Goal: Information Seeking & Learning: Check status

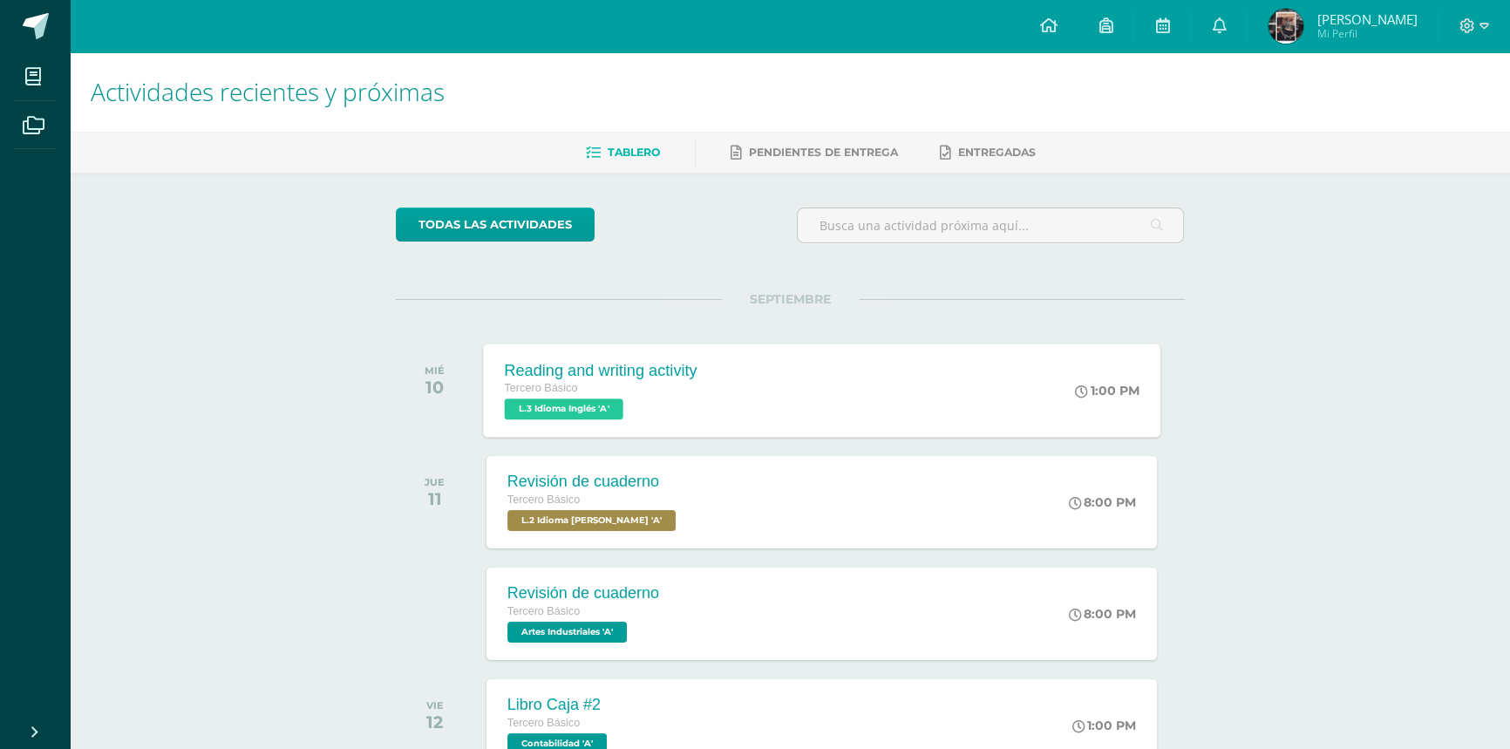
click at [675, 400] on div "Tercero Básico L.3 Idioma Inglés 'A'" at bounding box center [600, 399] width 193 height 40
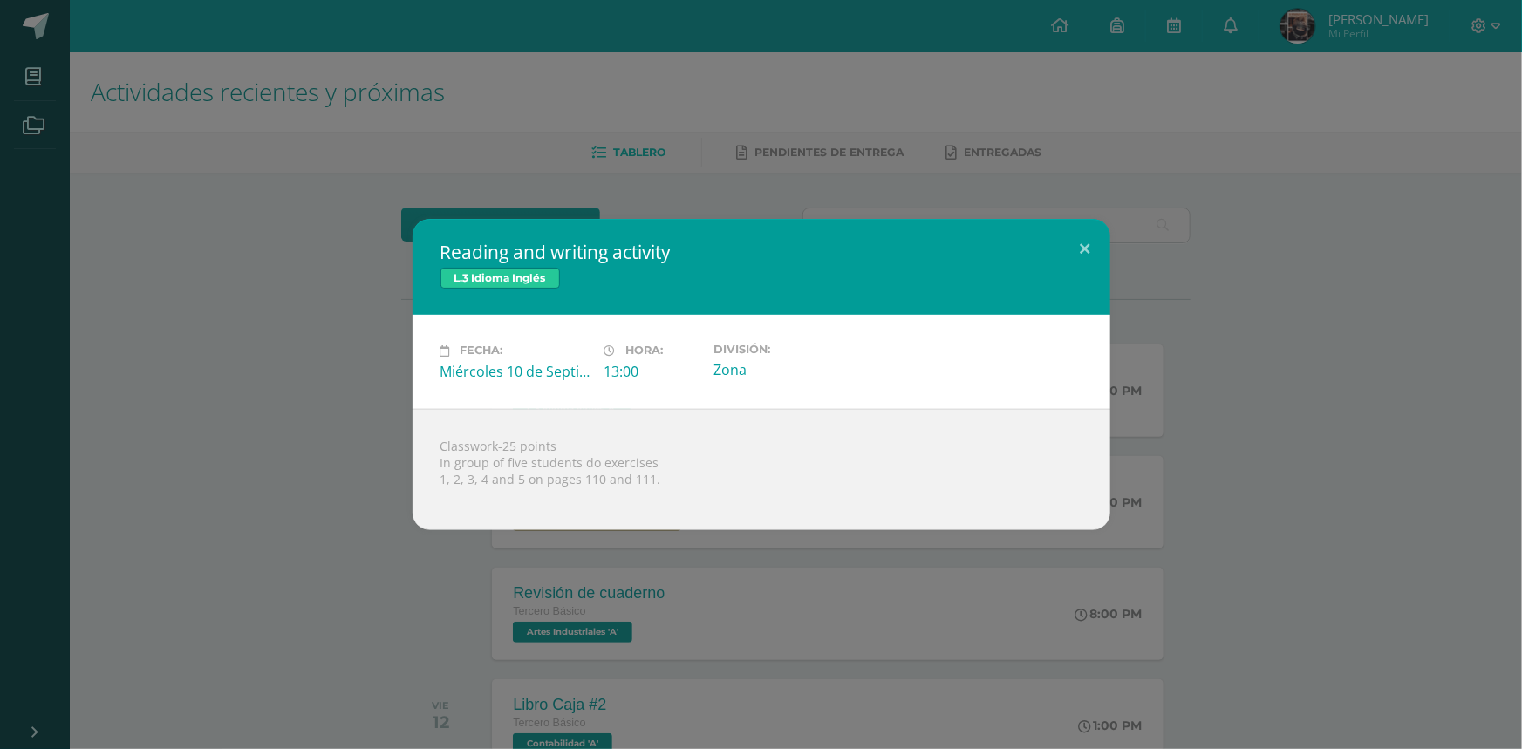
click at [253, 398] on div "Reading and writing activity L.3 Idioma Inglés Fecha: Miércoles 10 de Septiembr…" at bounding box center [761, 374] width 1508 height 310
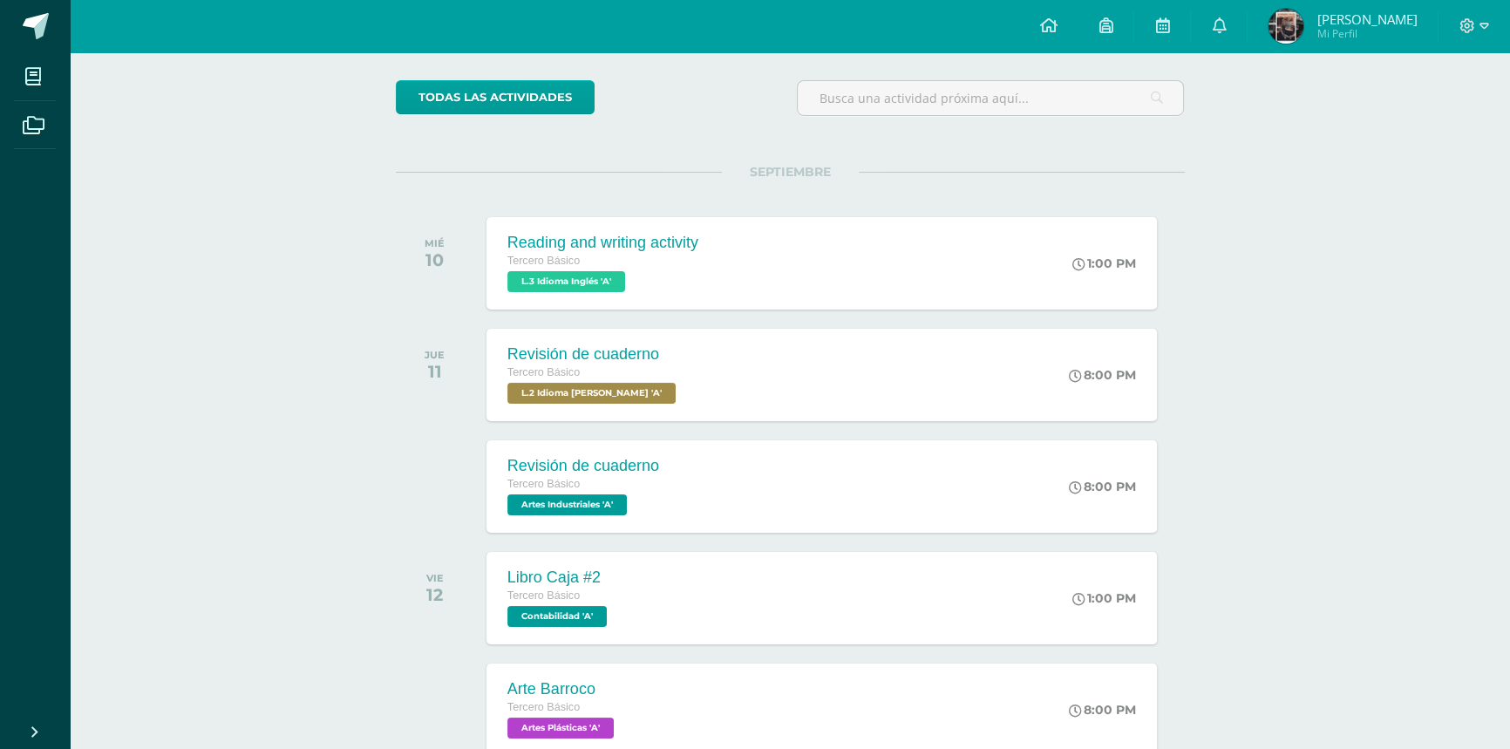
scroll to position [158, 0]
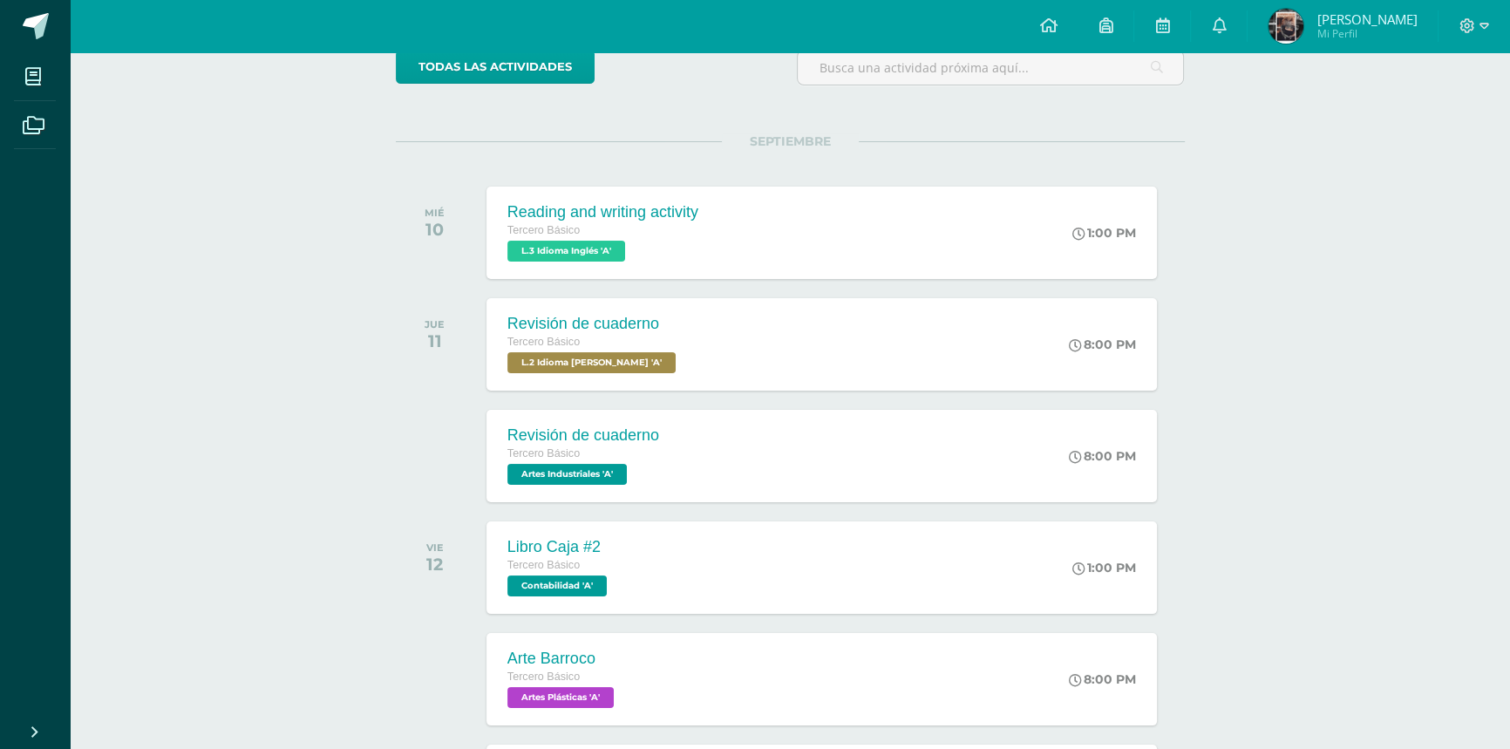
click at [1352, 11] on span "[PERSON_NAME]" at bounding box center [1367, 18] width 100 height 17
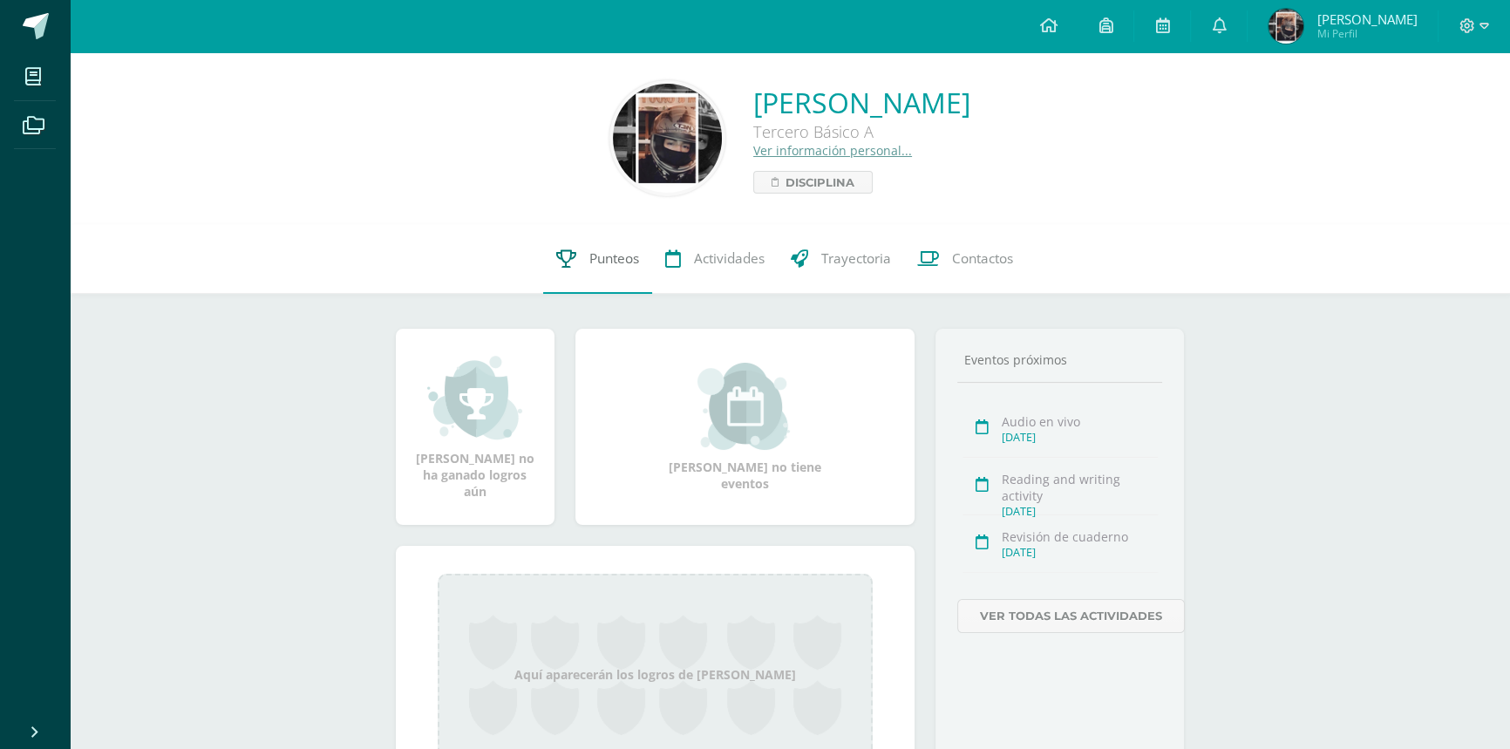
click at [590, 249] on span "Punteos" at bounding box center [614, 258] width 50 height 18
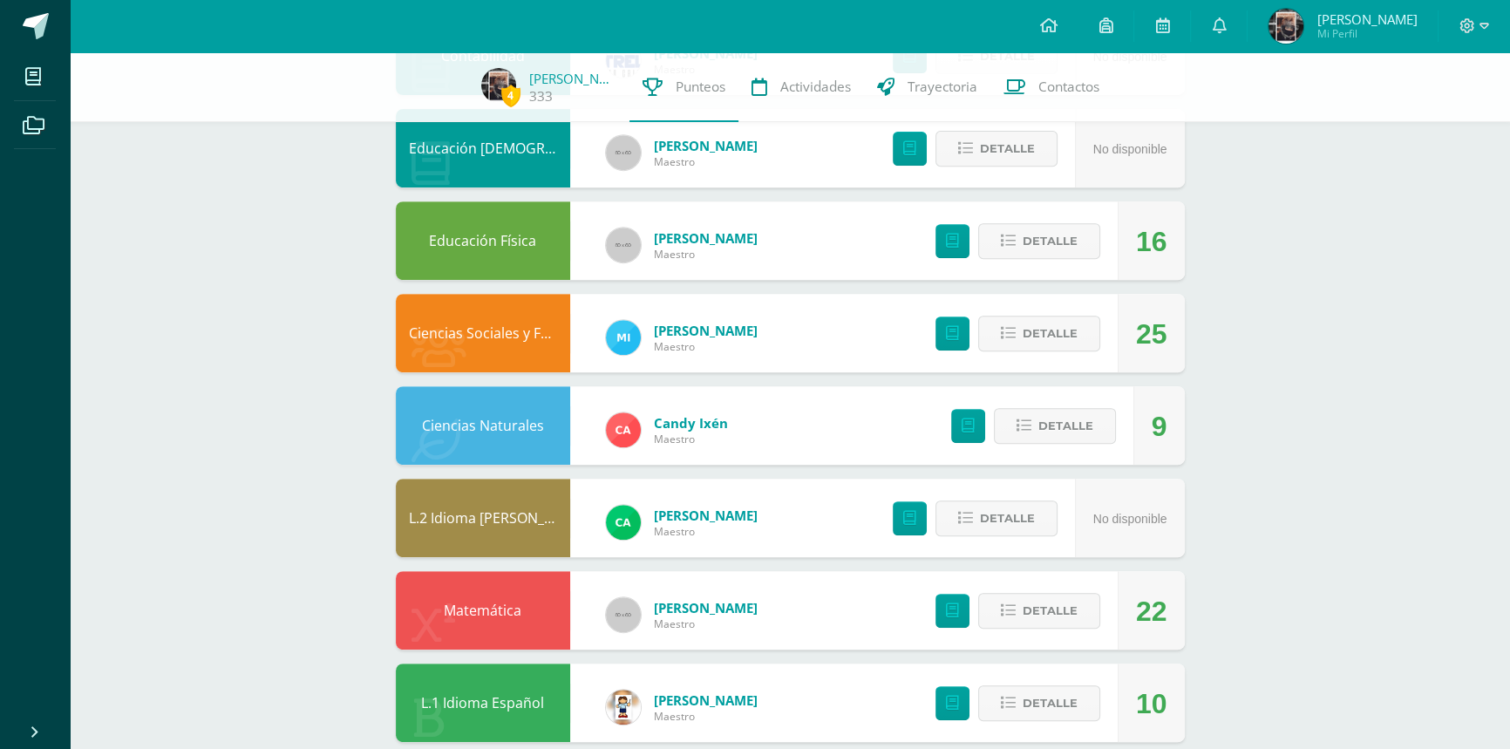
scroll to position [932, 0]
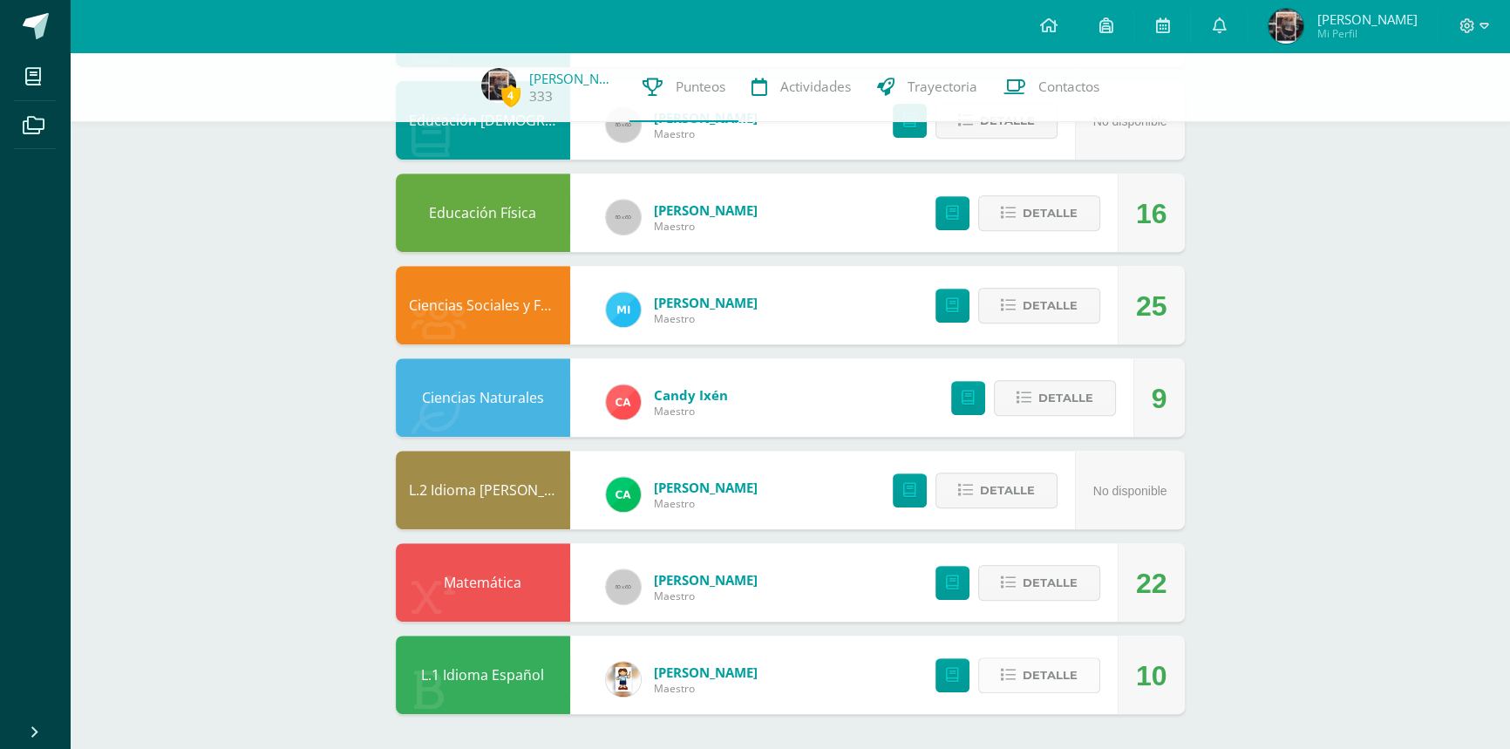
click at [1018, 670] on button "Detalle" at bounding box center [1039, 675] width 122 height 36
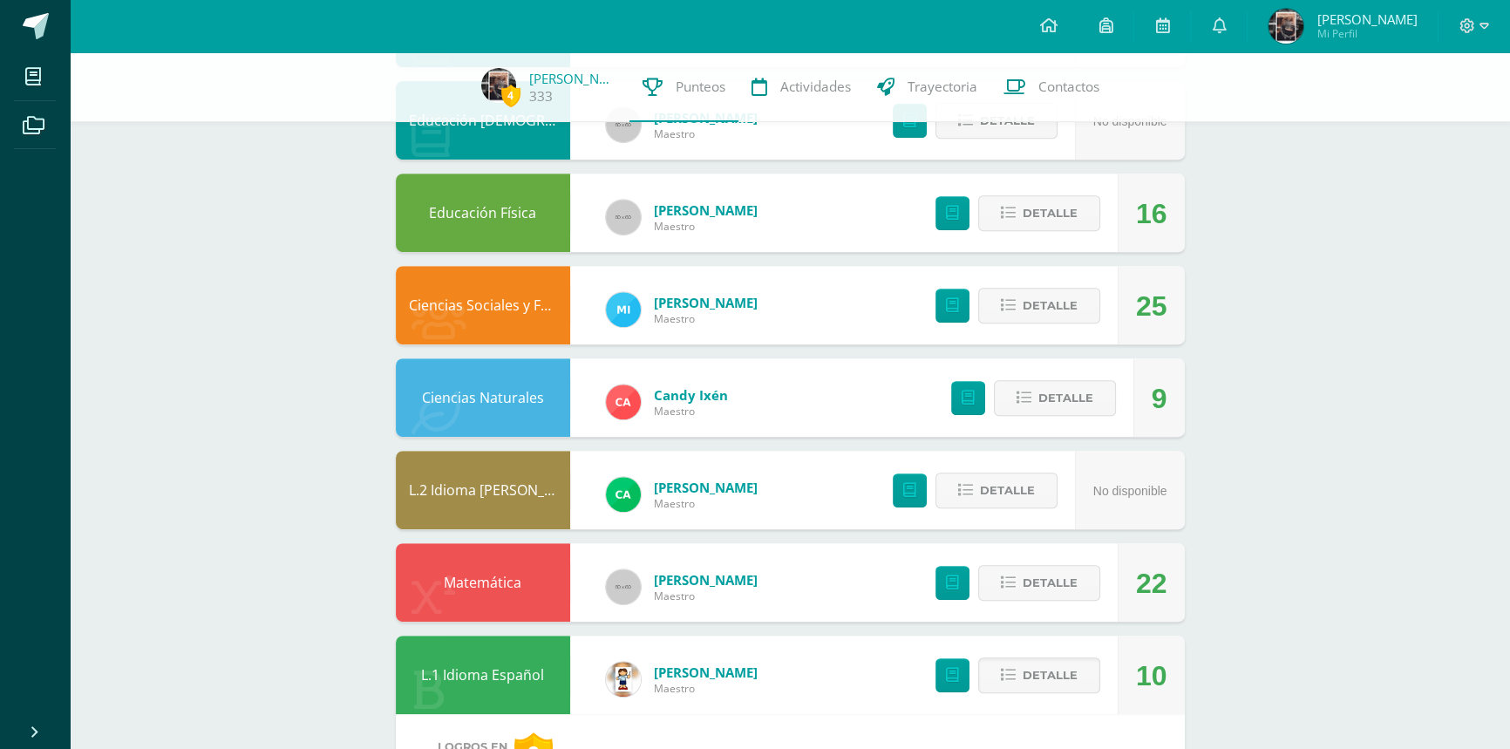
click at [1212, 645] on div "Pendiente Punteos de: Victor Manuel Unidad 4 Unidad 1 Unidad 2 Unidad 3 Unidad …" at bounding box center [790, 102] width 859 height 1965
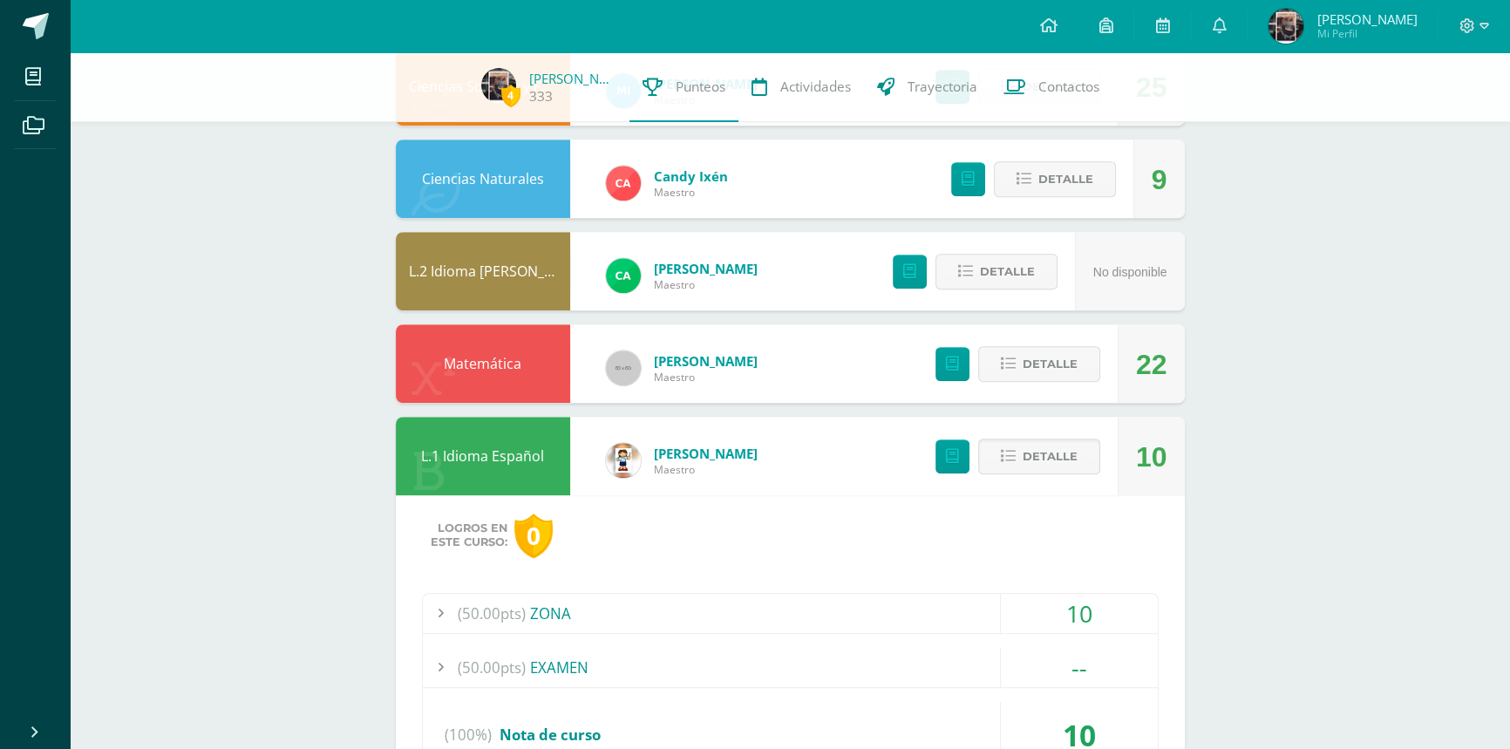
scroll to position [1107, 0]
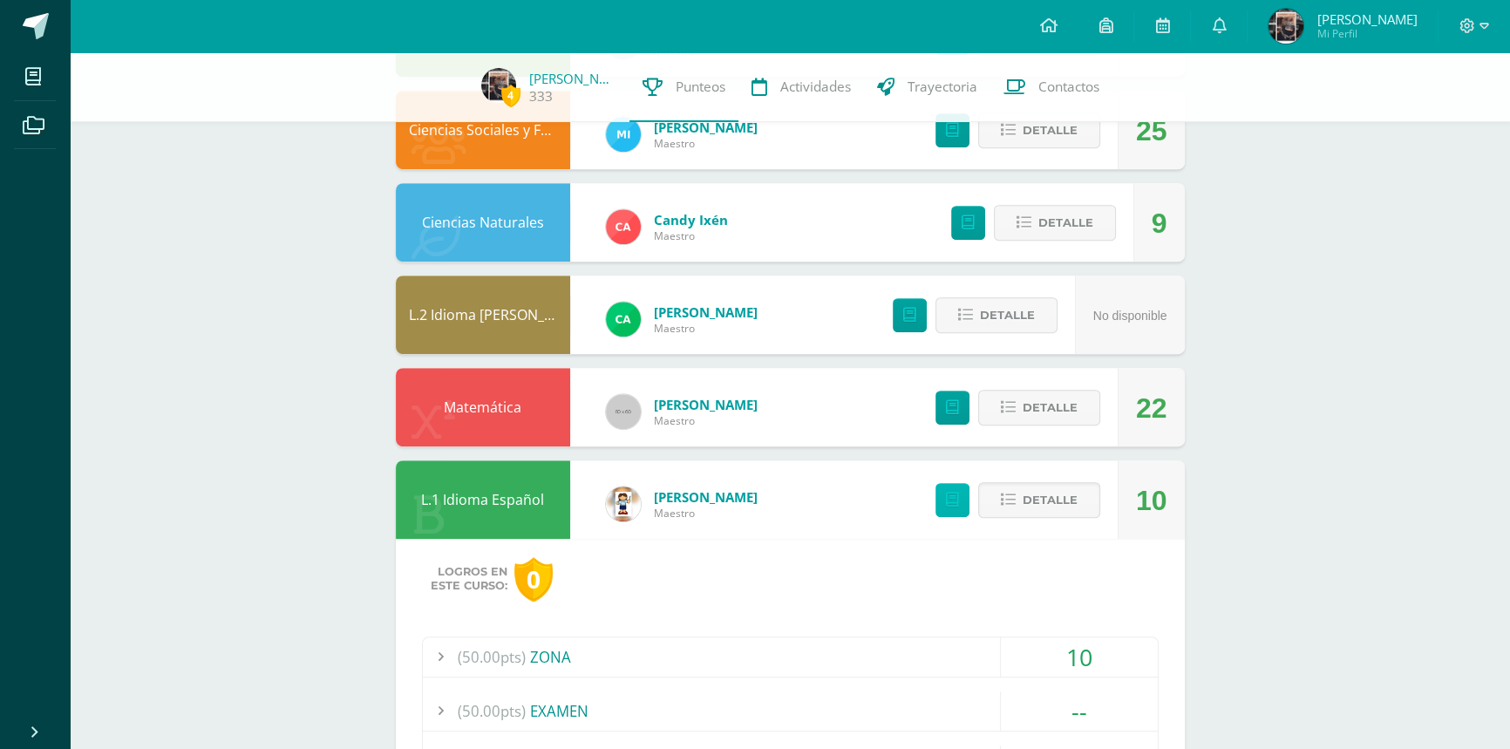
click at [942, 501] on link at bounding box center [953, 500] width 34 height 34
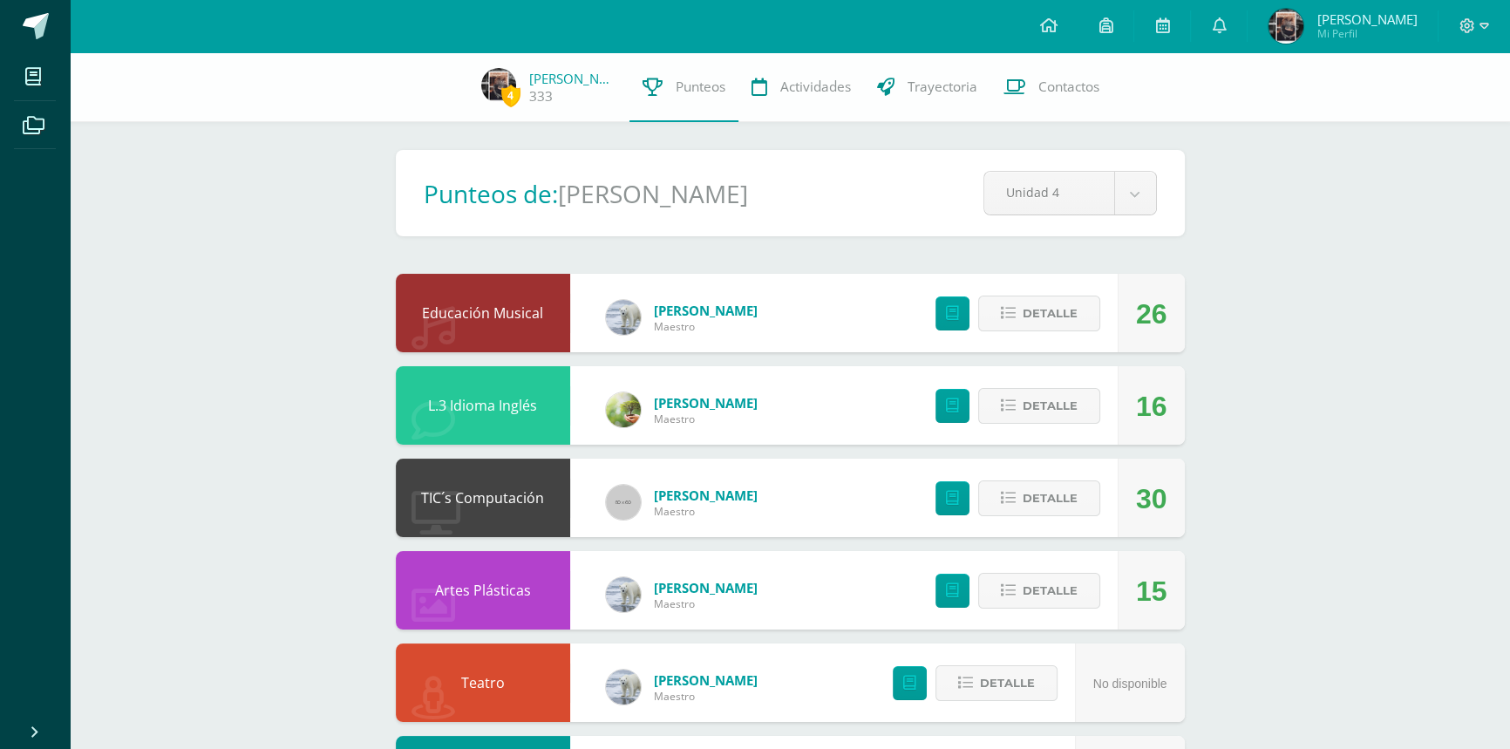
scroll to position [0, 0]
click at [1228, 15] on link at bounding box center [1219, 26] width 56 height 52
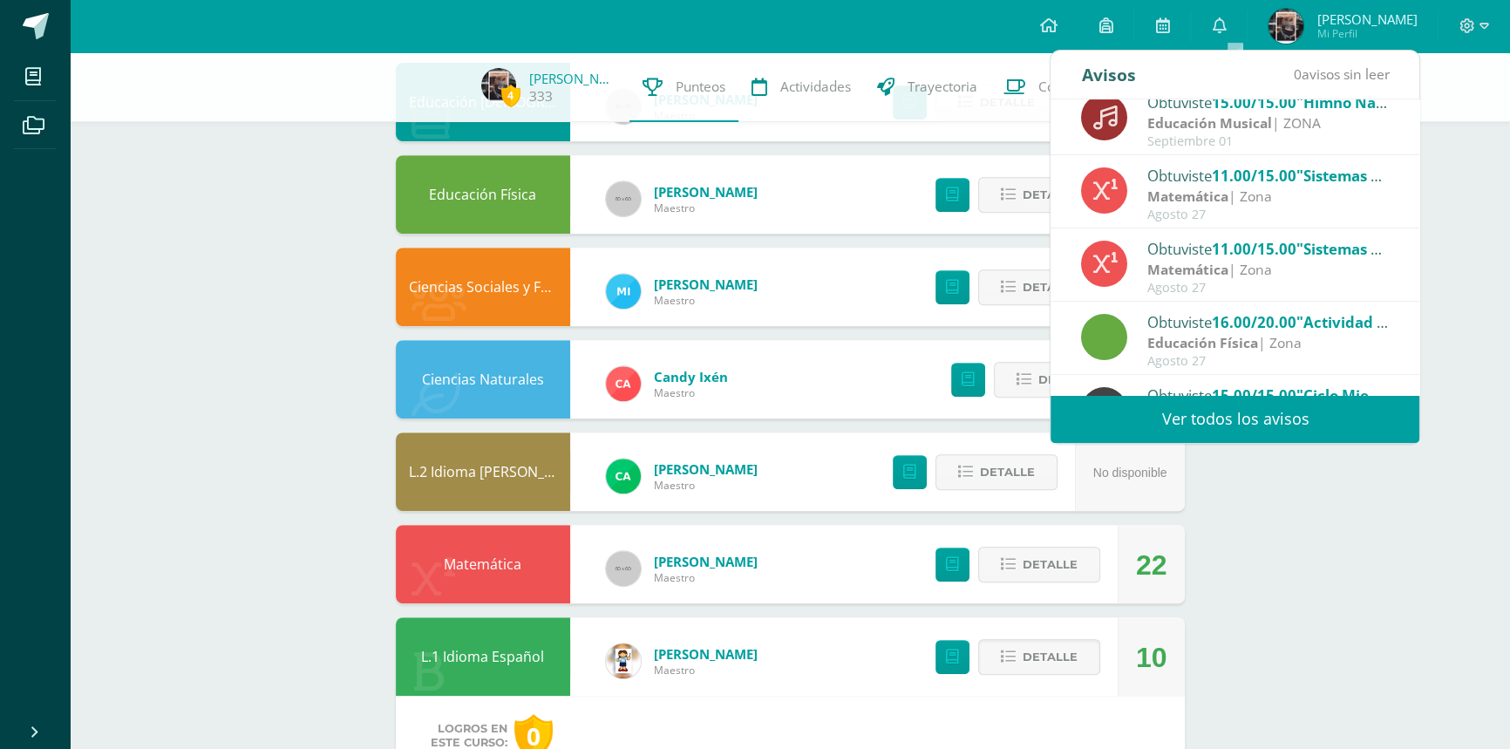
scroll to position [289, 0]
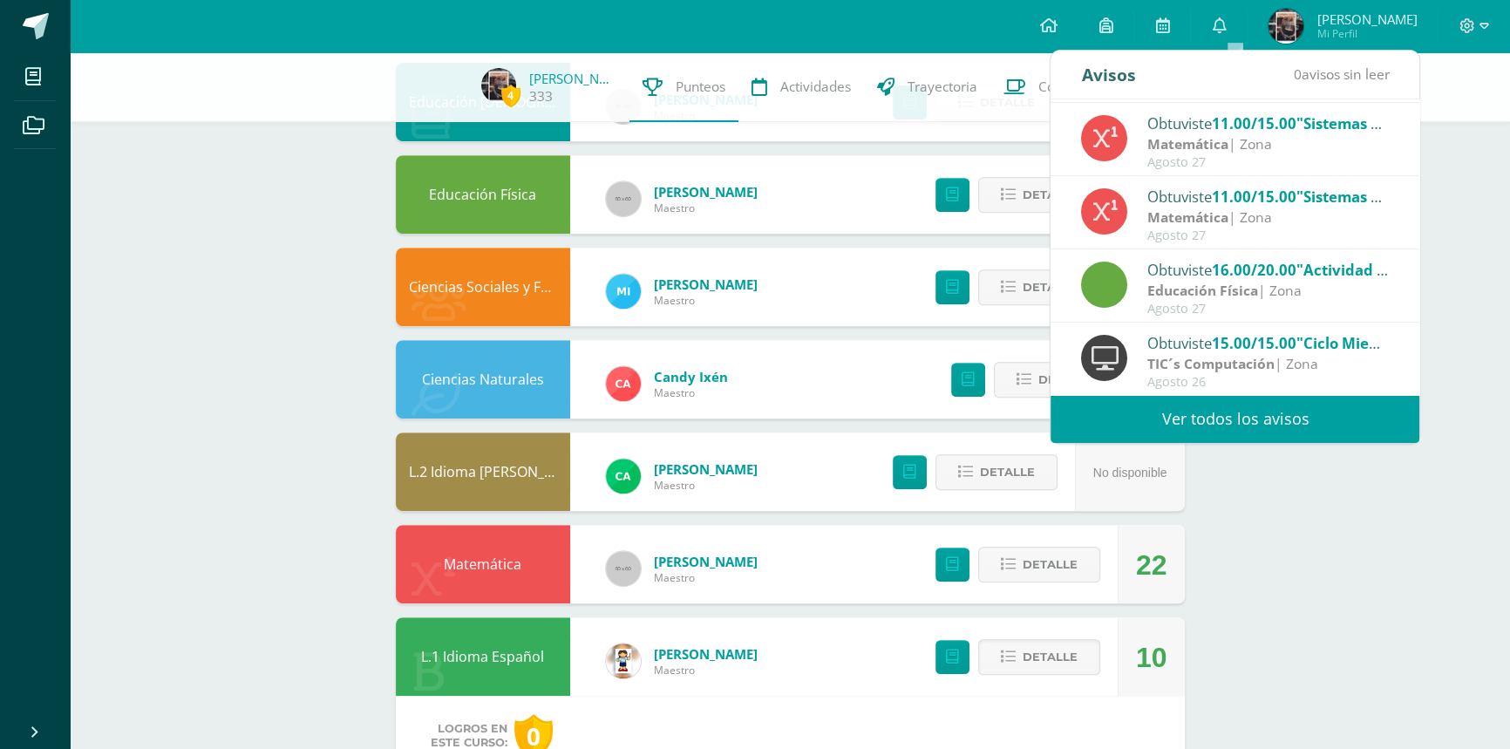
click at [1245, 408] on link "Ver todos los avisos" at bounding box center [1235, 419] width 369 height 48
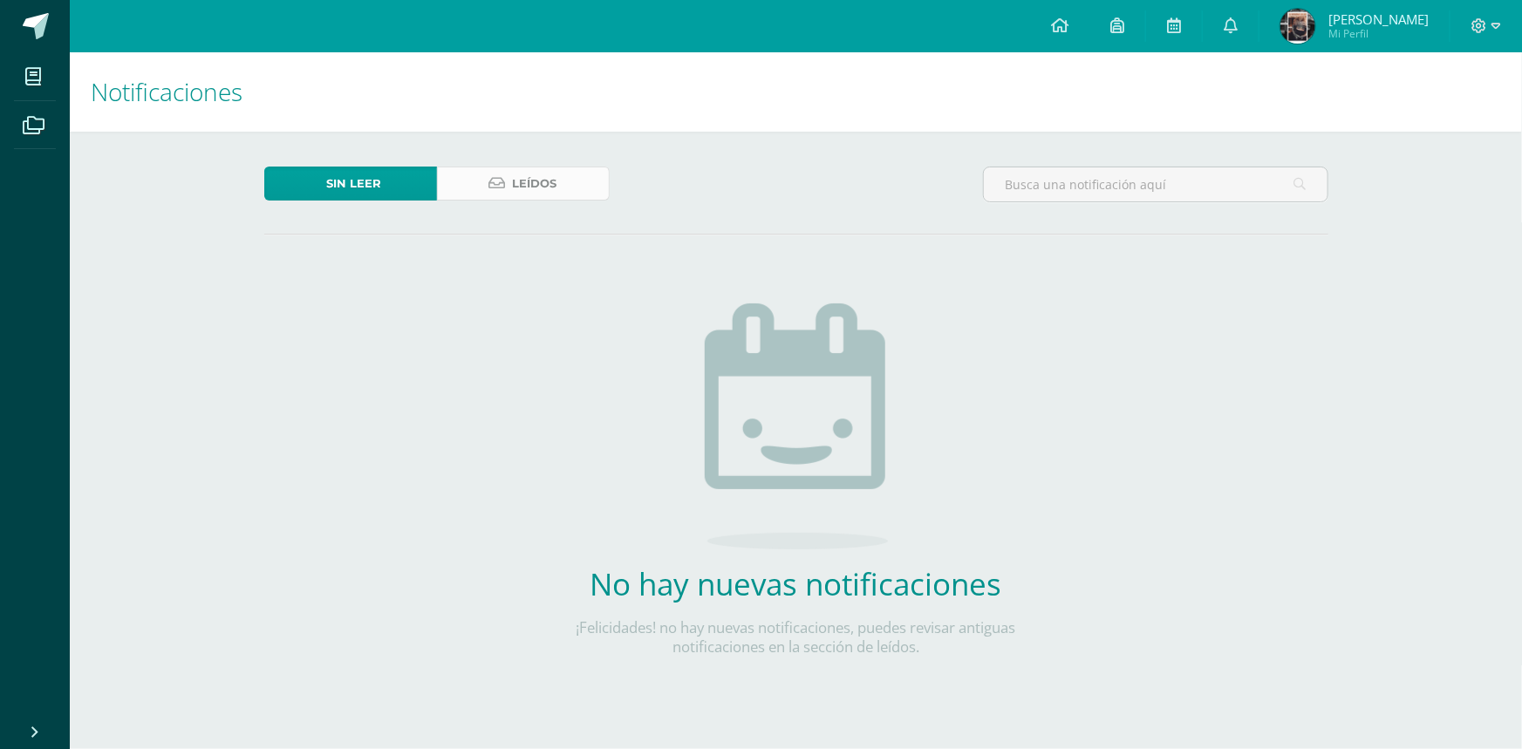
click at [532, 176] on span "Leídos" at bounding box center [535, 183] width 44 height 32
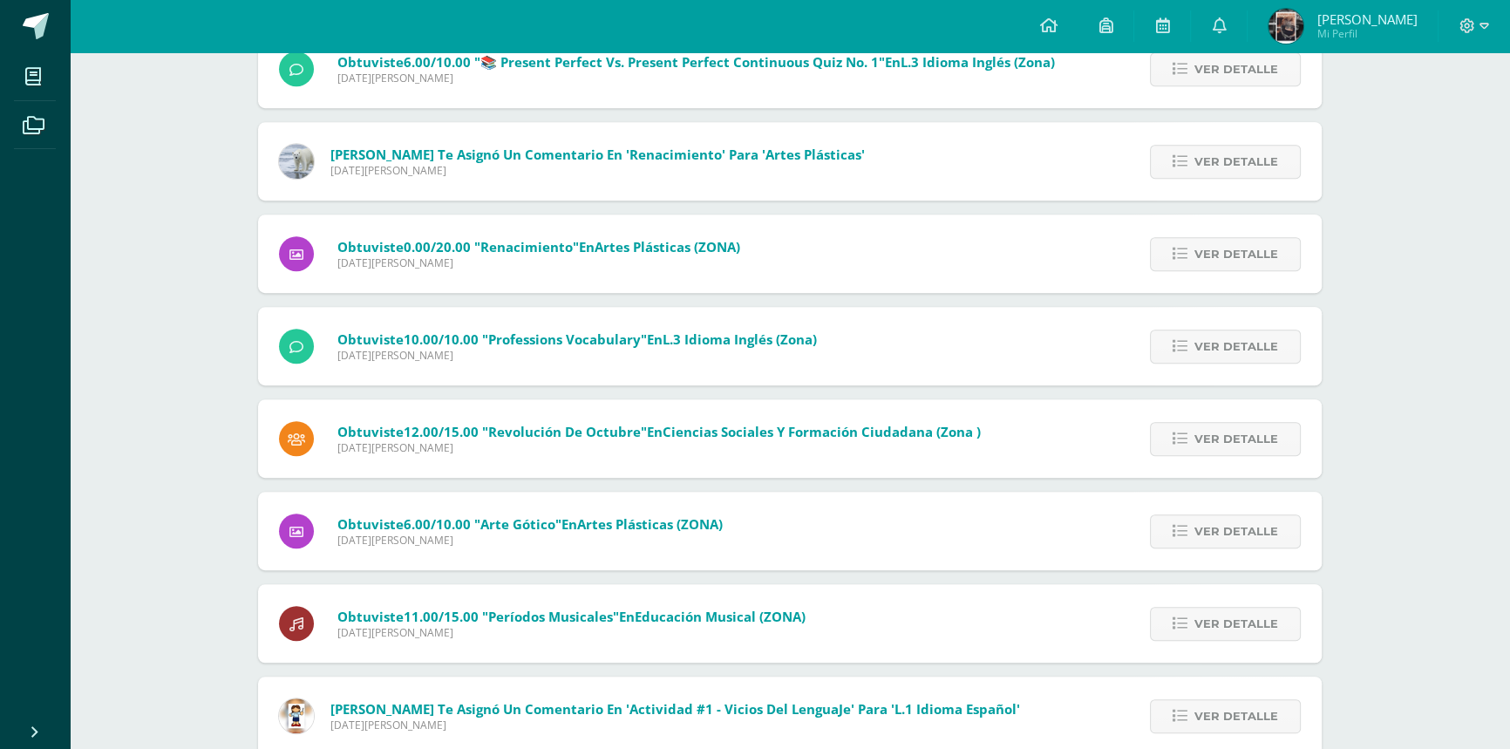
scroll to position [1188, 0]
